Goal: Task Accomplishment & Management: Use online tool/utility

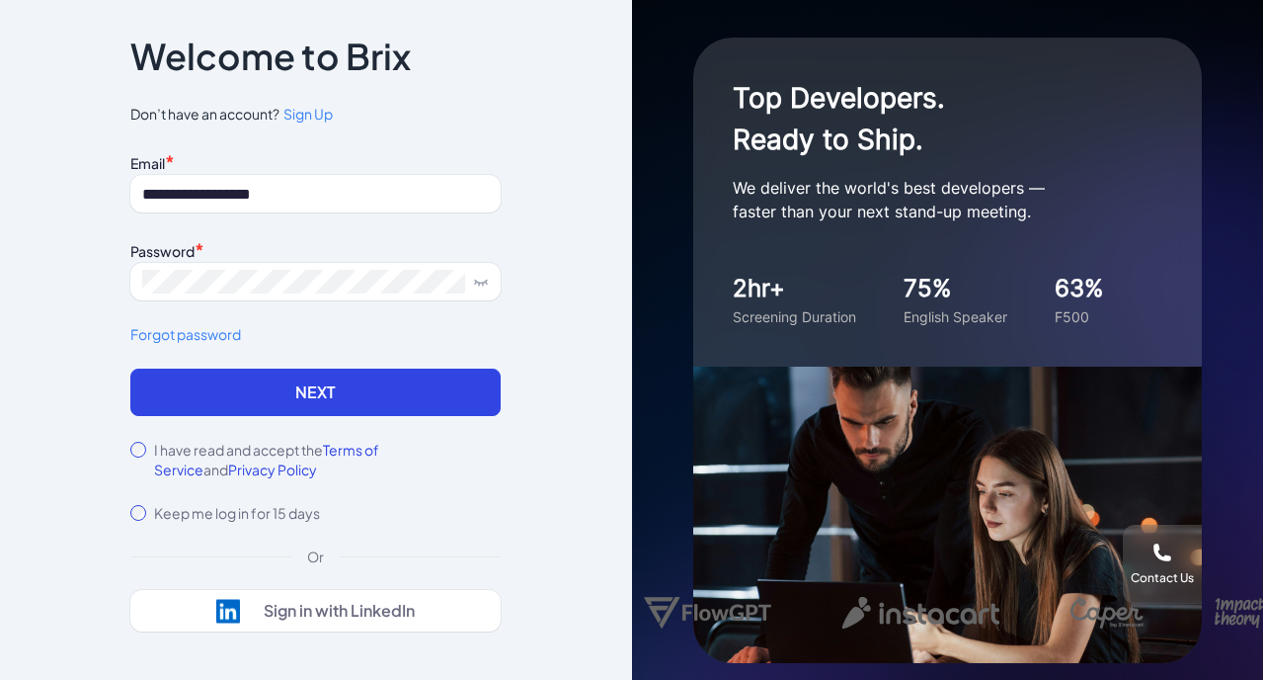
type input "**********"
click at [315, 392] on button "Next" at bounding box center [315, 391] width 370 height 47
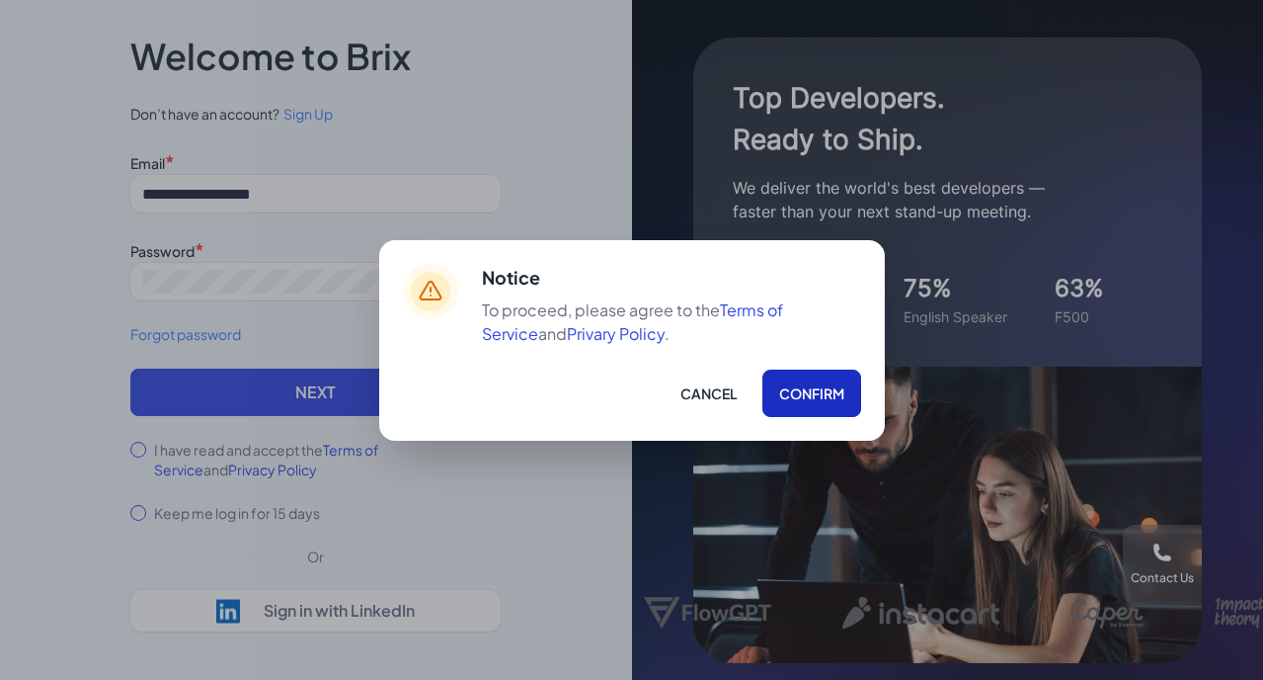
click at [791, 396] on button "Confirm" at bounding box center [811, 392] width 99 height 47
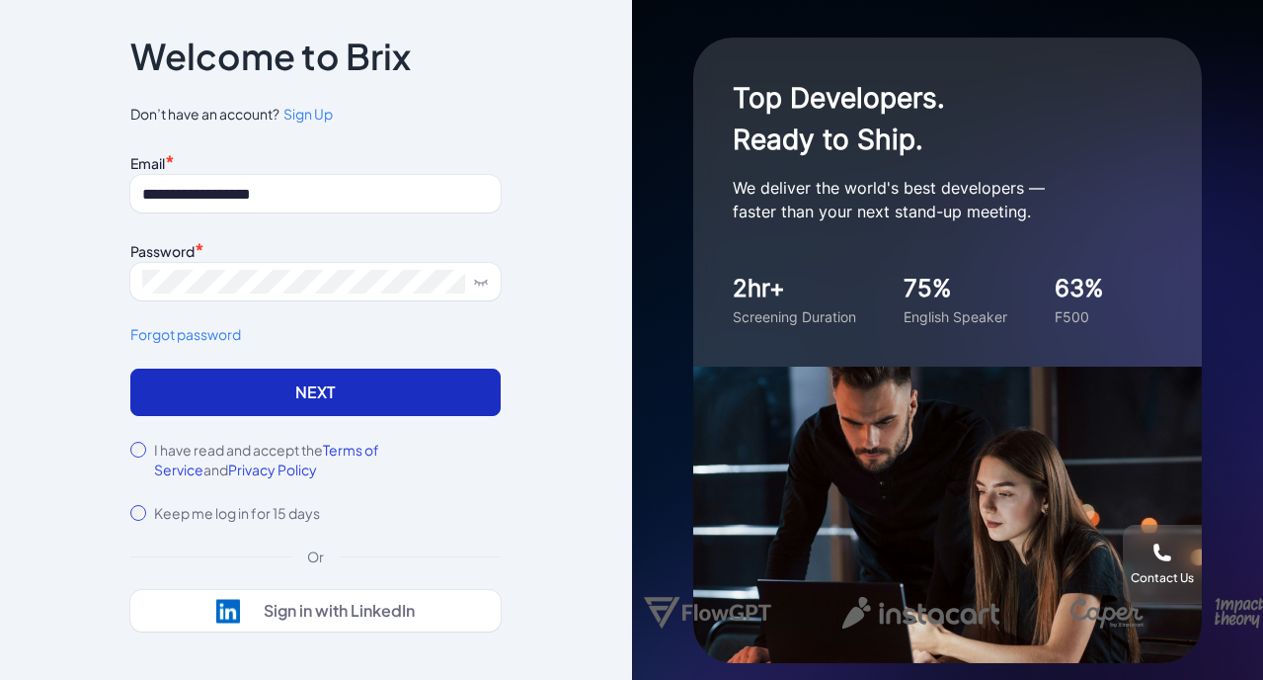
click at [345, 380] on button "Next" at bounding box center [315, 391] width 370 height 47
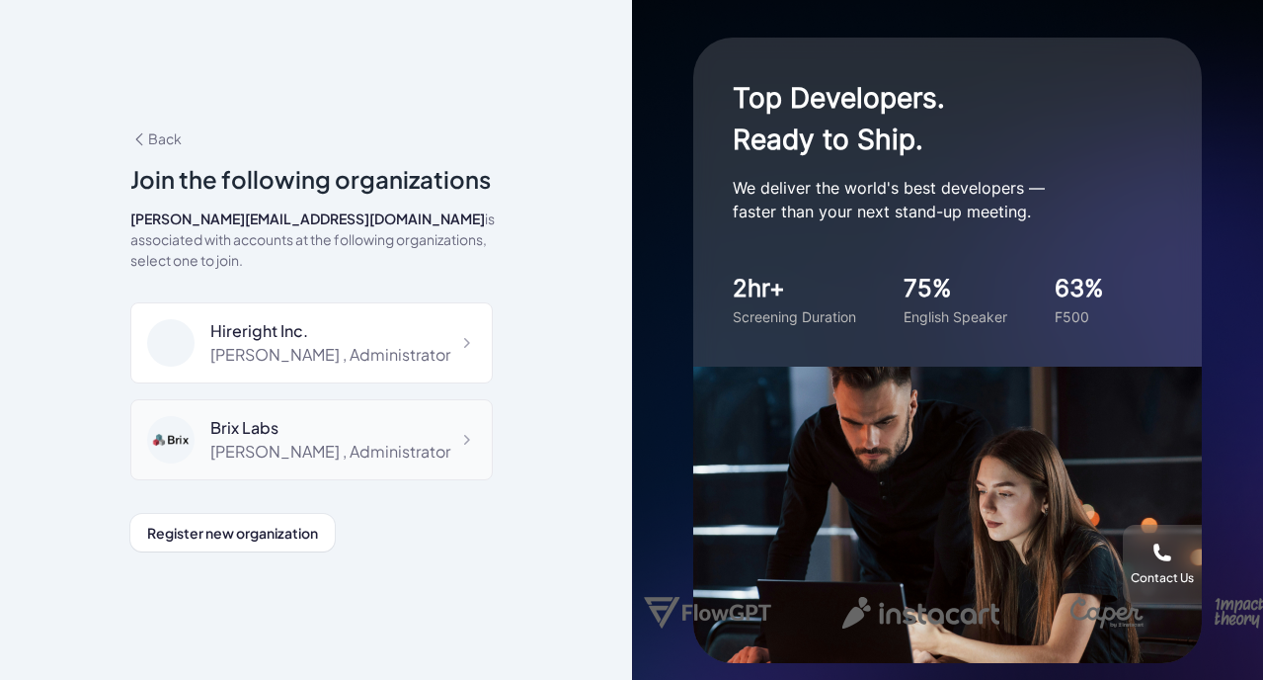
click at [303, 426] on div "Brix Labs" at bounding box center [330, 428] width 240 height 24
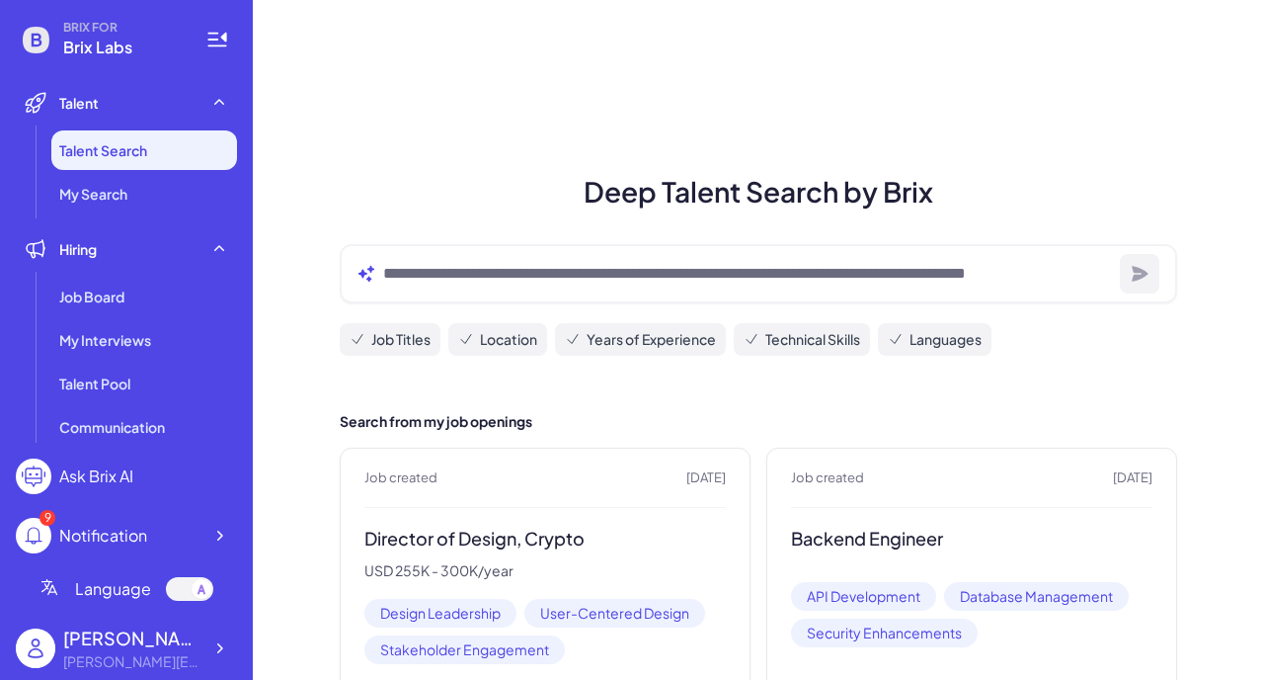
click at [37, 43] on icon at bounding box center [36, 40] width 27 height 27
click at [210, 51] on icon at bounding box center [217, 40] width 24 height 24
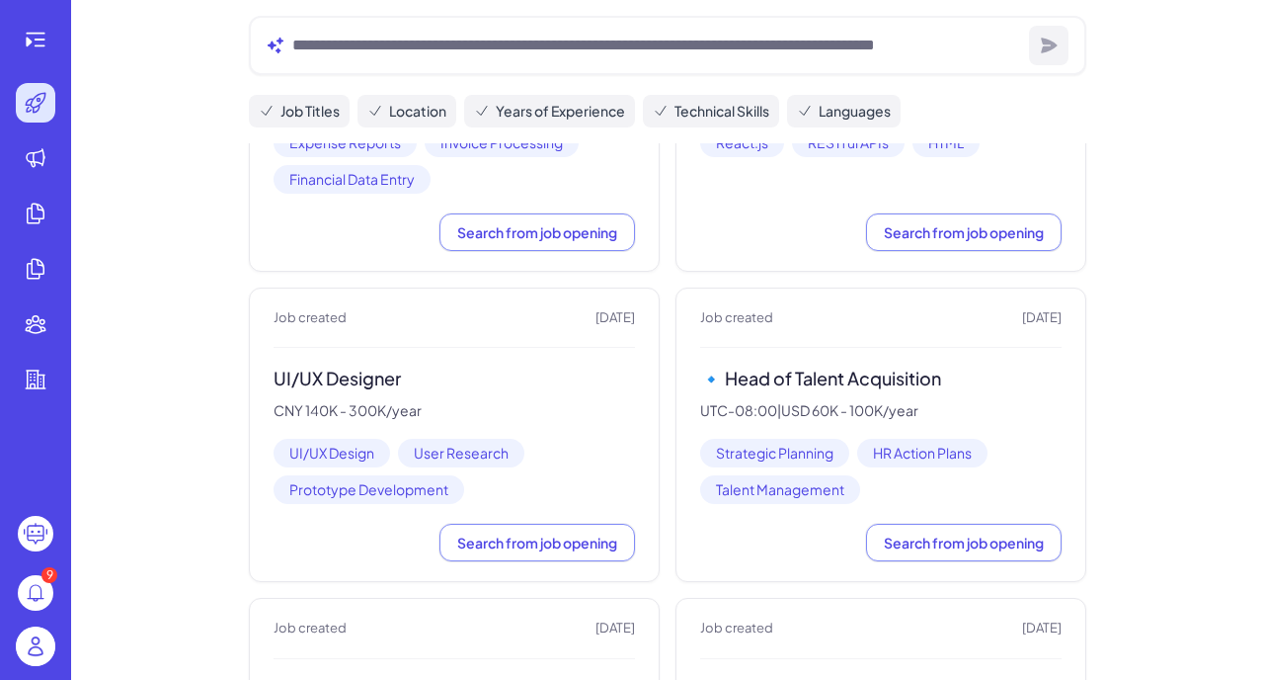
scroll to position [1504, 0]
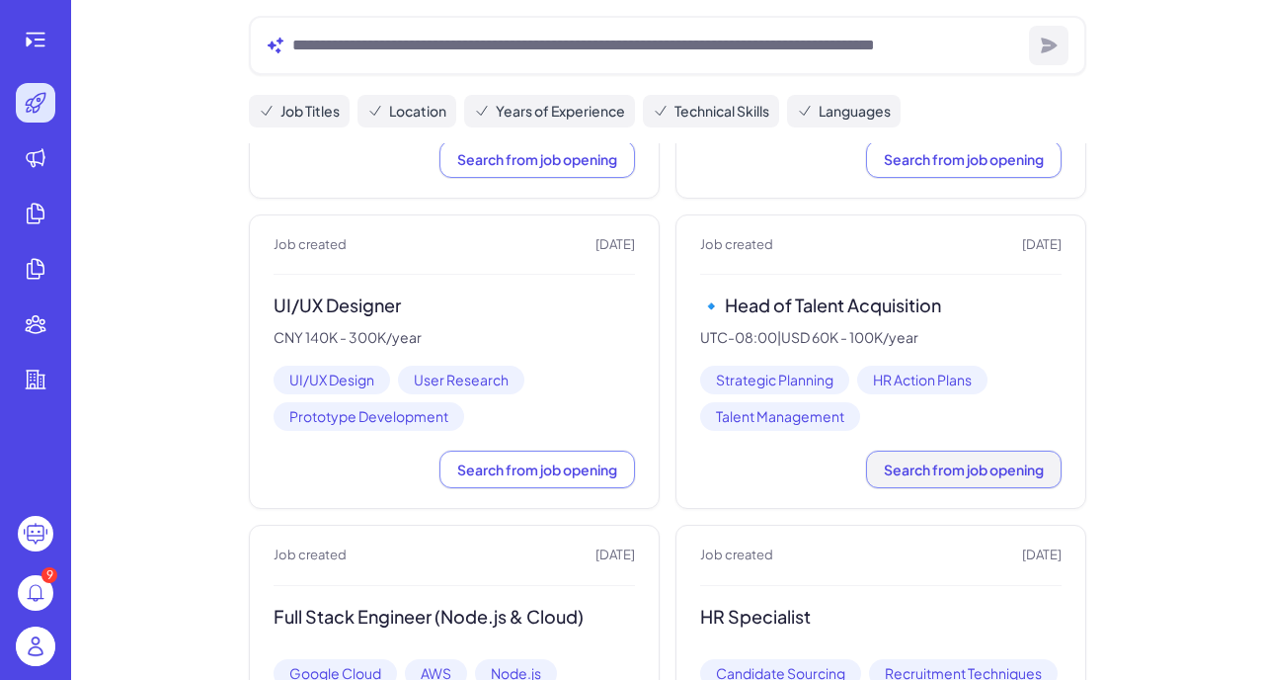
click at [980, 460] on span "Search from job opening" at bounding box center [964, 469] width 160 height 18
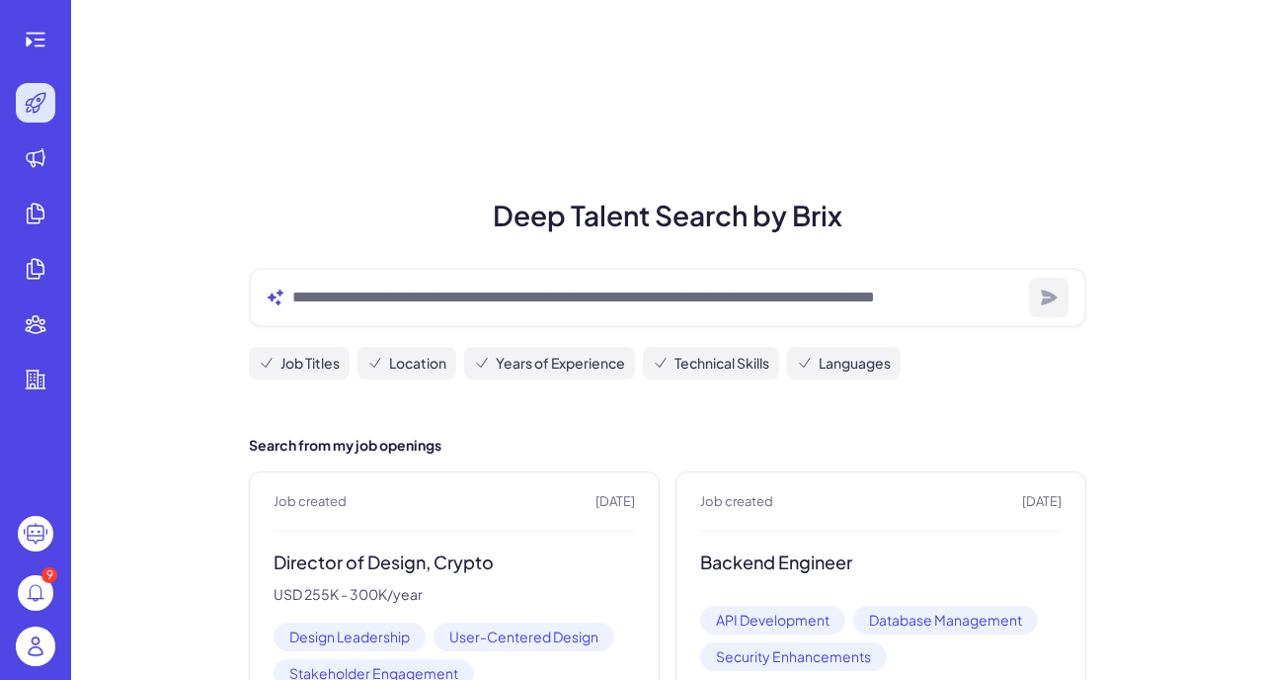
scroll to position [0, 0]
